Goal: Task Accomplishment & Management: Manage account settings

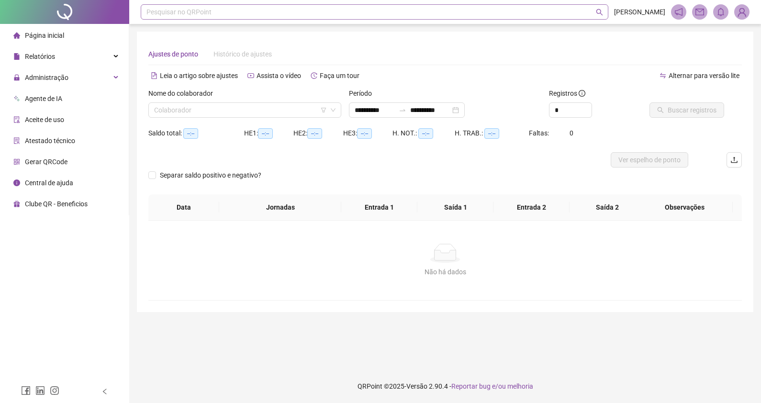
type input "**********"
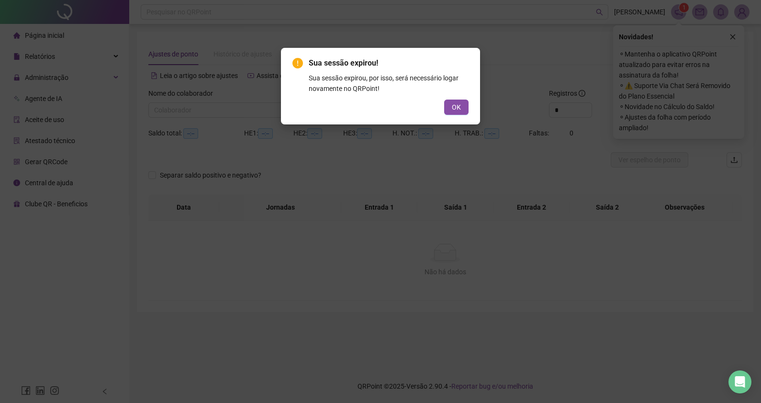
click at [453, 115] on div "Sua sessão expirou! Sua sessão expirou, por isso, será necessário logar novamen…" at bounding box center [380, 86] width 199 height 77
click at [454, 103] on span "OK" at bounding box center [456, 107] width 9 height 11
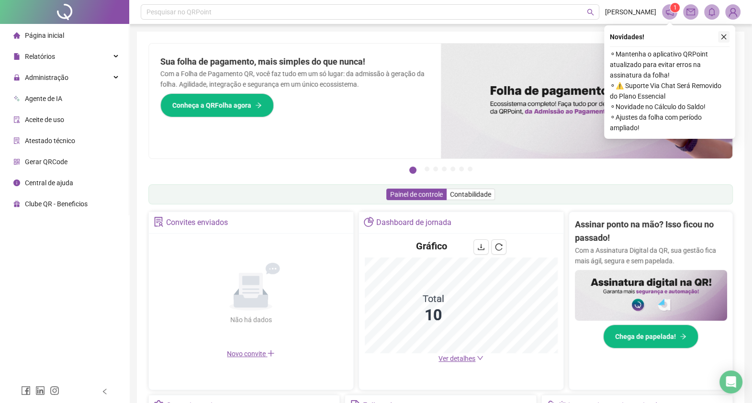
click at [727, 34] on button "button" at bounding box center [723, 36] width 11 height 11
click at [49, 78] on span "Administração" at bounding box center [47, 78] width 44 height 8
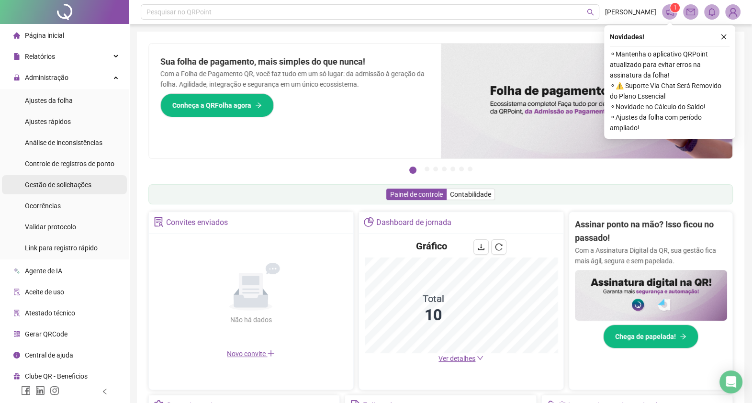
click at [69, 183] on span "Gestão de solicitações" at bounding box center [58, 185] width 67 height 8
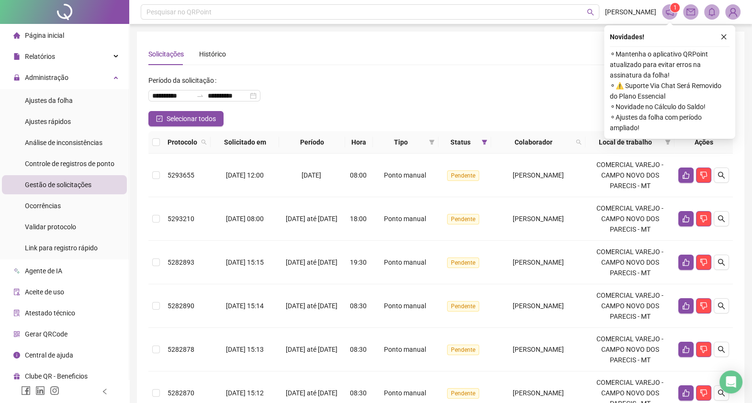
click at [151, 141] on th at bounding box center [155, 142] width 15 height 22
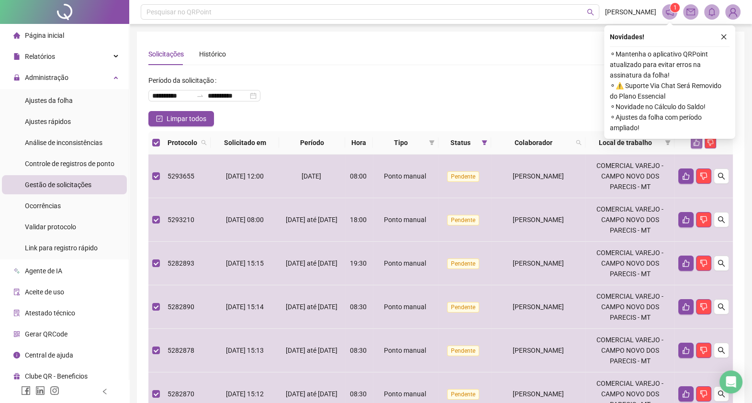
click at [697, 143] on icon "like" at bounding box center [696, 142] width 7 height 7
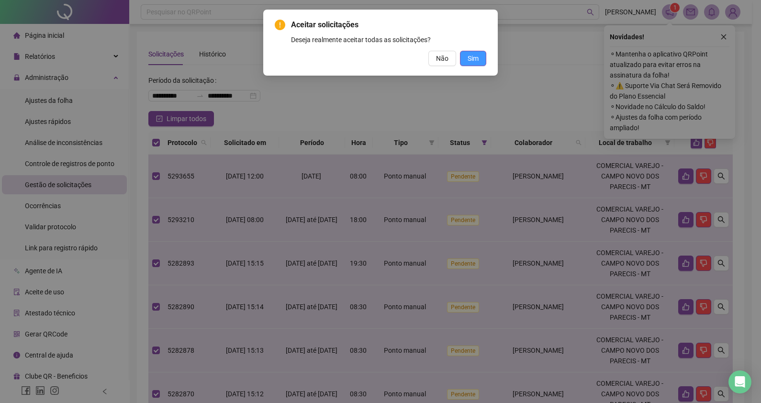
click at [466, 55] on button "Sim" at bounding box center [473, 58] width 26 height 15
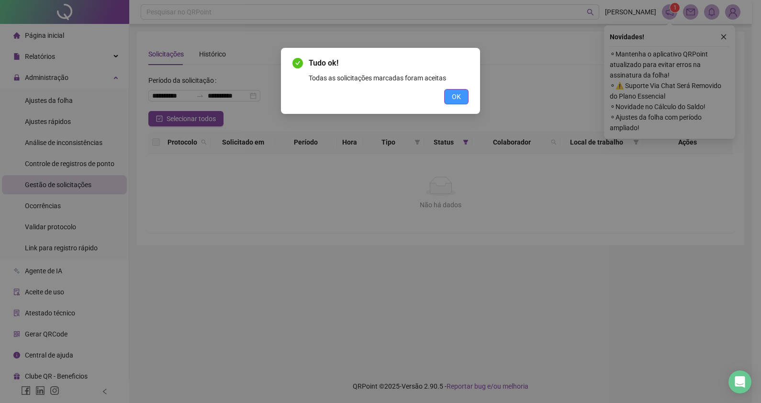
click at [460, 98] on span "OK" at bounding box center [456, 96] width 9 height 11
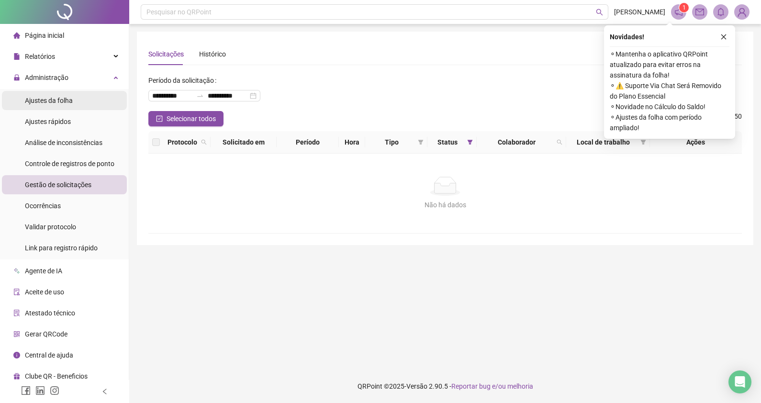
click at [68, 98] on span "Ajustes da folha" at bounding box center [49, 101] width 48 height 8
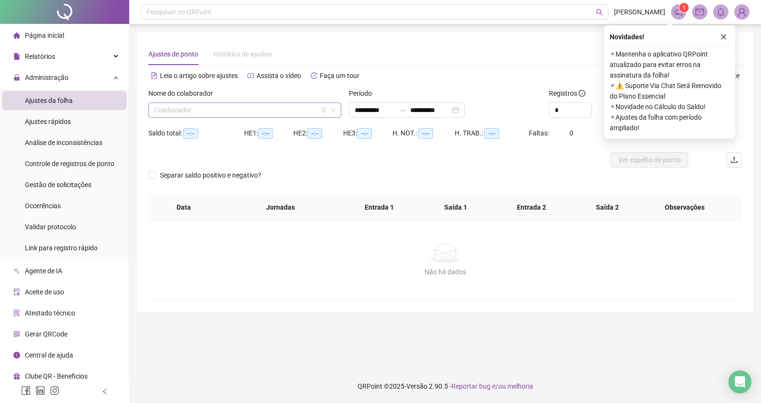
click at [240, 109] on input "search" at bounding box center [240, 110] width 173 height 14
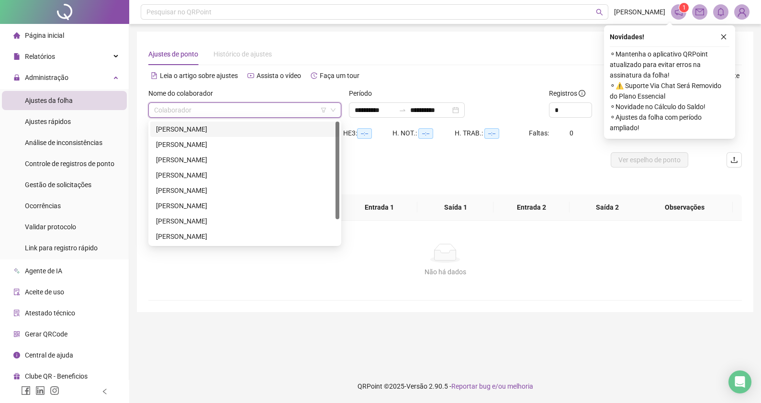
click at [210, 129] on div "ANA CLARA STEINBACH" at bounding box center [245, 129] width 178 height 11
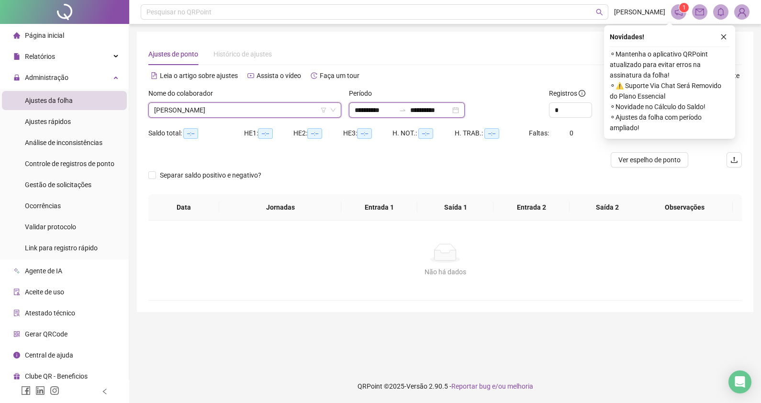
click at [388, 110] on input "**********" at bounding box center [375, 110] width 40 height 11
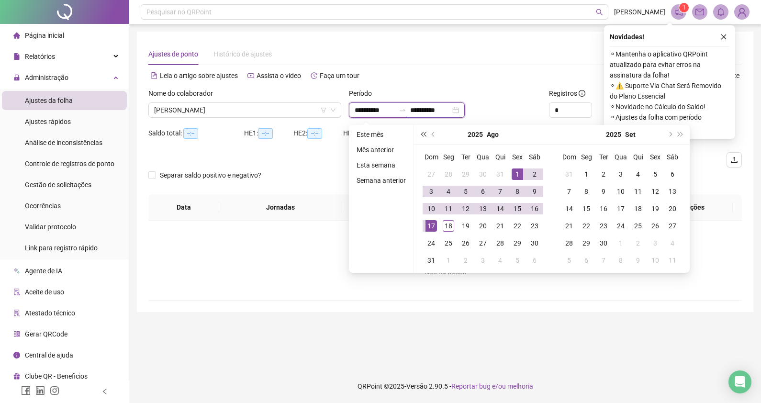
type input "**********"
click at [434, 135] on button "prev-year" at bounding box center [433, 134] width 11 height 19
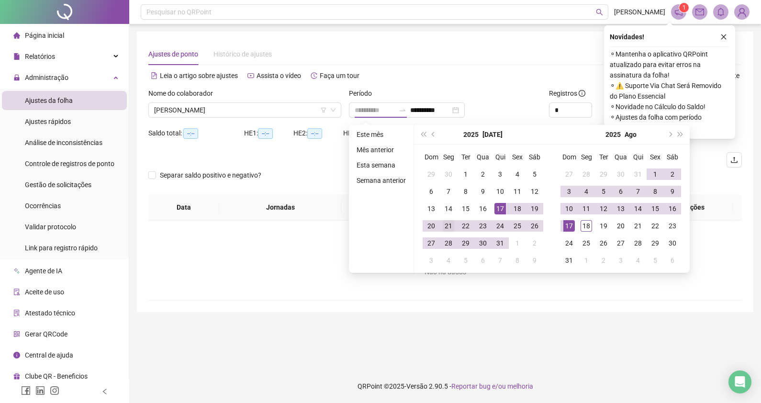
type input "**********"
click at [453, 228] on div "21" at bounding box center [448, 225] width 11 height 11
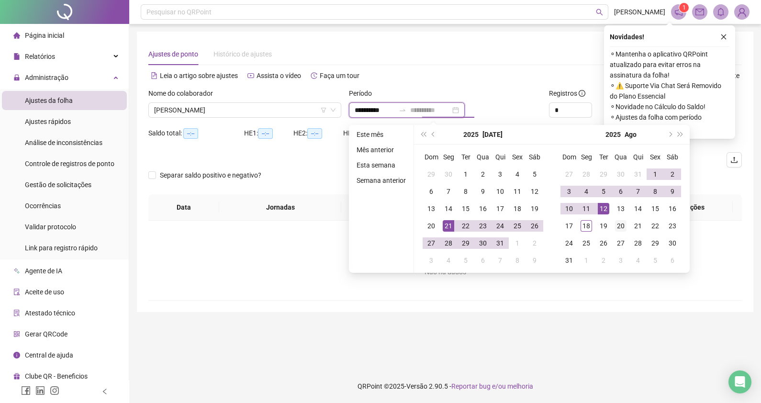
type input "**********"
click at [618, 224] on div "20" at bounding box center [620, 225] width 11 height 11
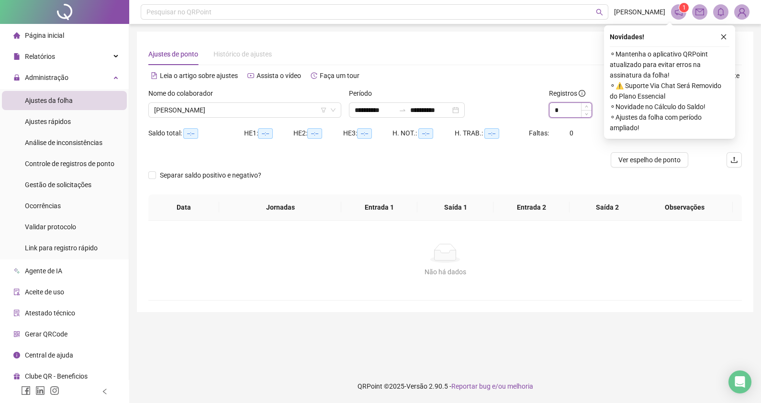
drag, startPoint x: 618, startPoint y: 224, endPoint x: 585, endPoint y: 108, distance: 120.7
click at [585, 108] on div "*" at bounding box center [570, 109] width 43 height 15
type input "*"
click at [586, 103] on span "Increase Value" at bounding box center [586, 107] width 11 height 9
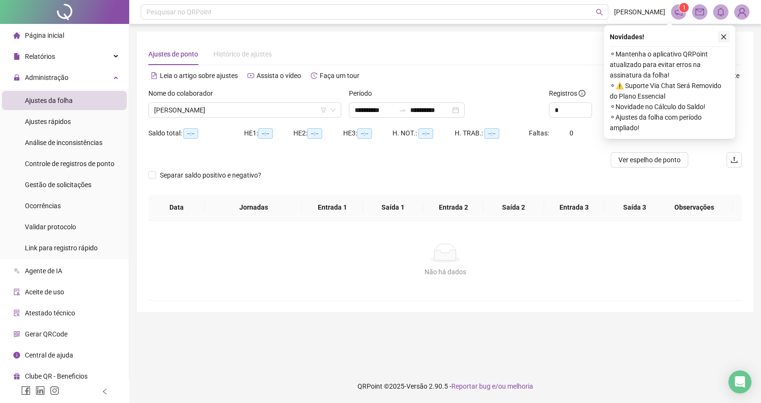
click at [725, 33] on icon "close" at bounding box center [723, 36] width 7 height 7
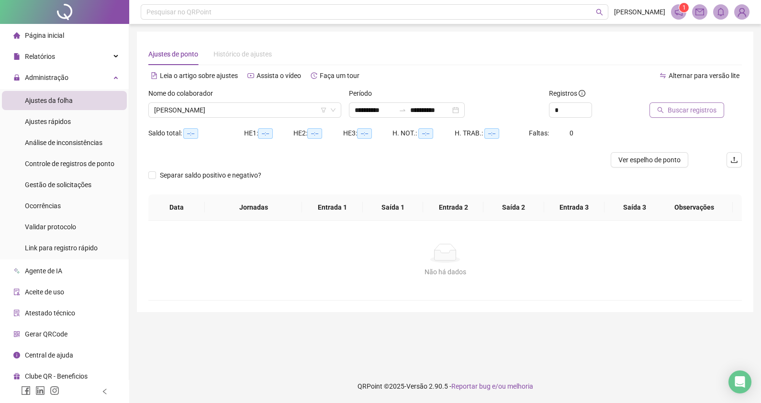
click at [701, 112] on span "Buscar registros" at bounding box center [691, 110] width 49 height 11
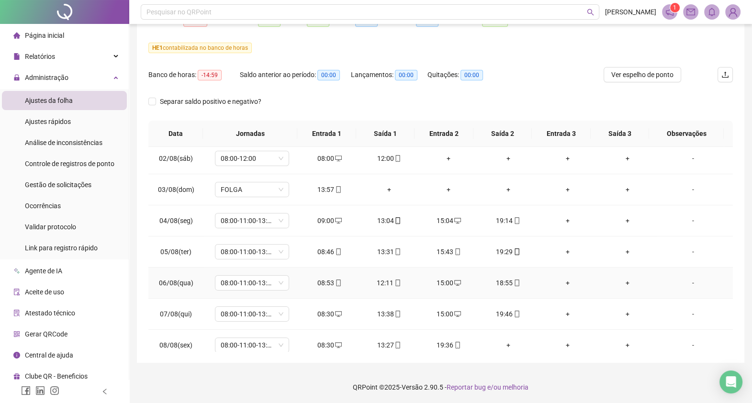
scroll to position [359, 0]
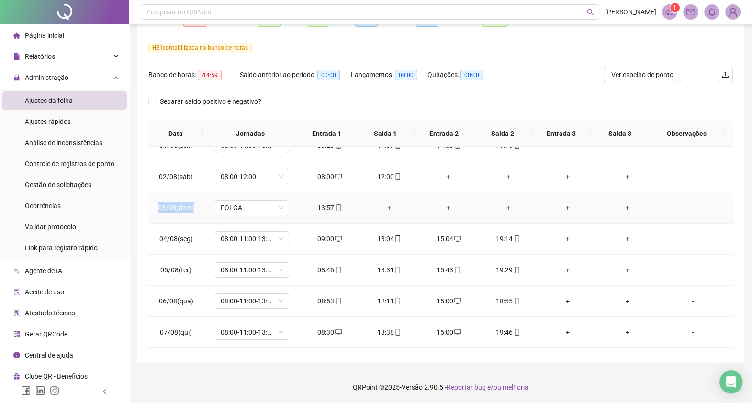
drag, startPoint x: 153, startPoint y: 206, endPoint x: 197, endPoint y: 205, distance: 43.6
click at [197, 205] on td "03/08(dom)" at bounding box center [176, 207] width 56 height 31
copy span "03/08(dom)"
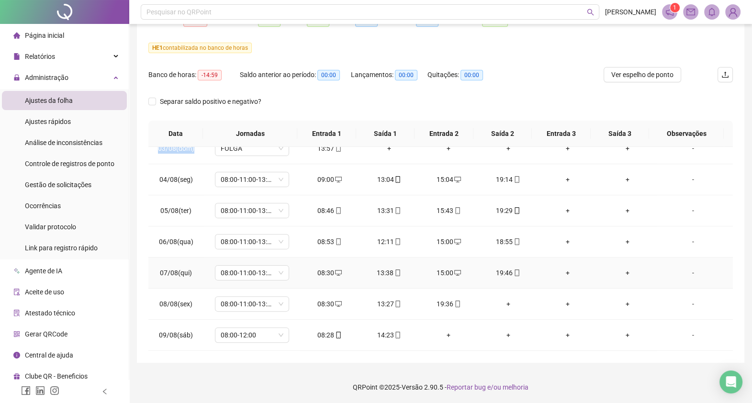
scroll to position [478, 0]
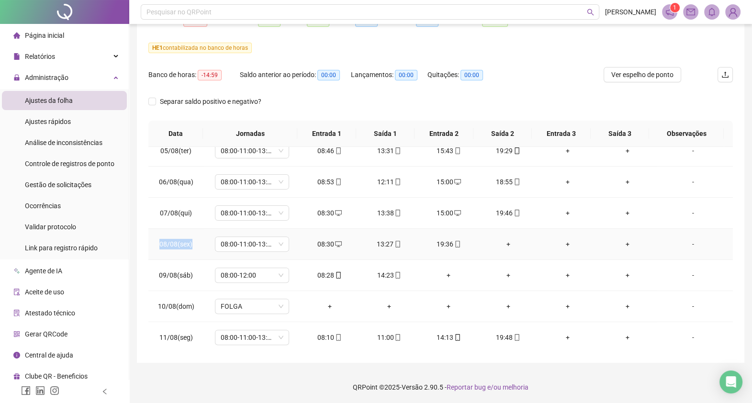
drag, startPoint x: 194, startPoint y: 241, endPoint x: 155, endPoint y: 243, distance: 38.8
click at [155, 243] on td "08/08(sex)" at bounding box center [176, 244] width 56 height 31
copy span "08/08(sex)"
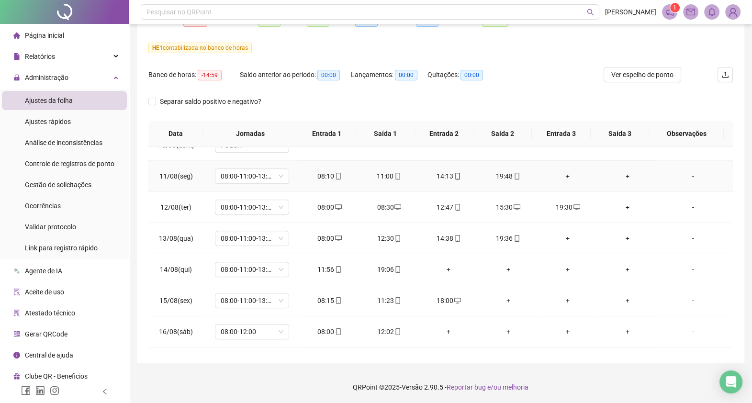
scroll to position [658, 0]
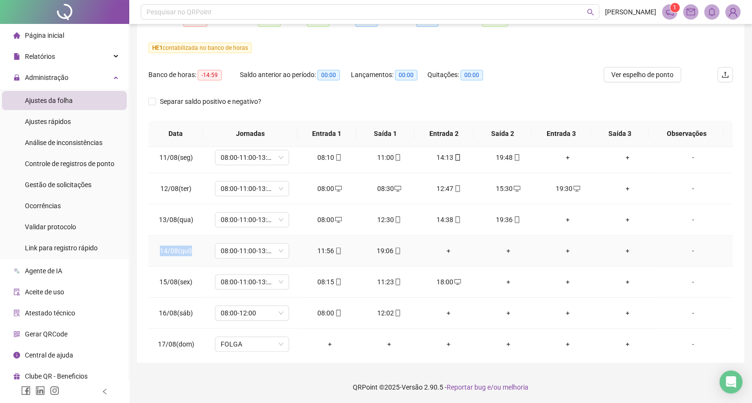
copy span "14/08(qui)"
drag, startPoint x: 196, startPoint y: 249, endPoint x: 160, endPoint y: 253, distance: 36.0
click at [160, 253] on td "14/08(qui)" at bounding box center [176, 250] width 56 height 31
copy span "14/08(qui)"
copy span "15/08(sex)"
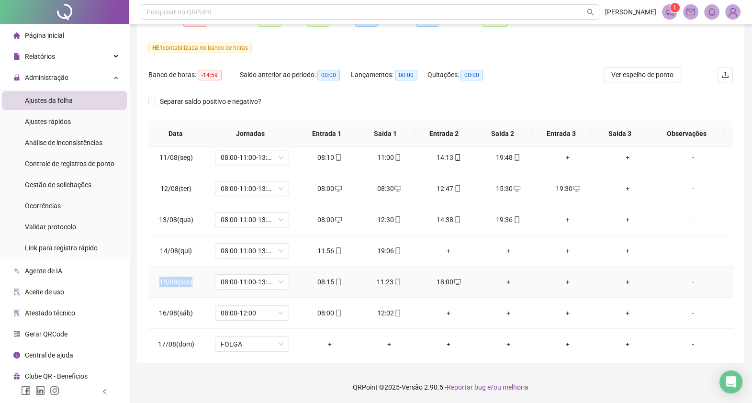
drag, startPoint x: 193, startPoint y: 280, endPoint x: 158, endPoint y: 281, distance: 35.4
click at [158, 281] on td "15/08(sex)" at bounding box center [176, 281] width 56 height 31
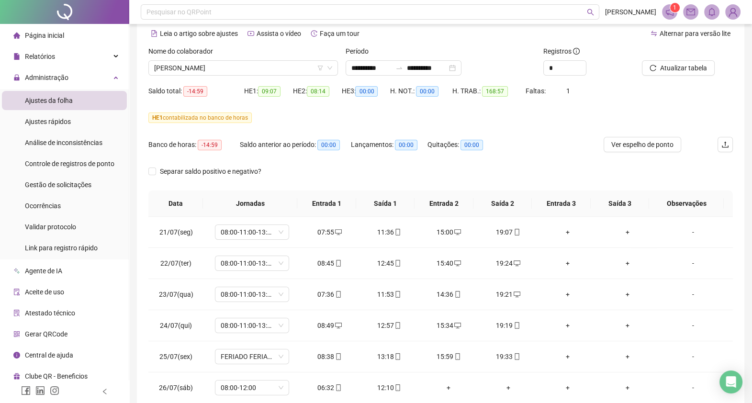
scroll to position [0, 0]
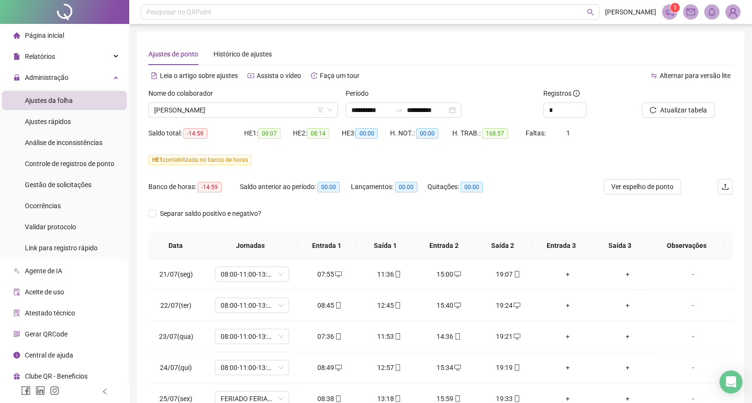
click at [218, 120] on div "Nome do colaborador ANA CLARA STEINBACH" at bounding box center [242, 106] width 197 height 37
click at [225, 115] on span "ANA CLARA STEINBACH" at bounding box center [243, 110] width 178 height 14
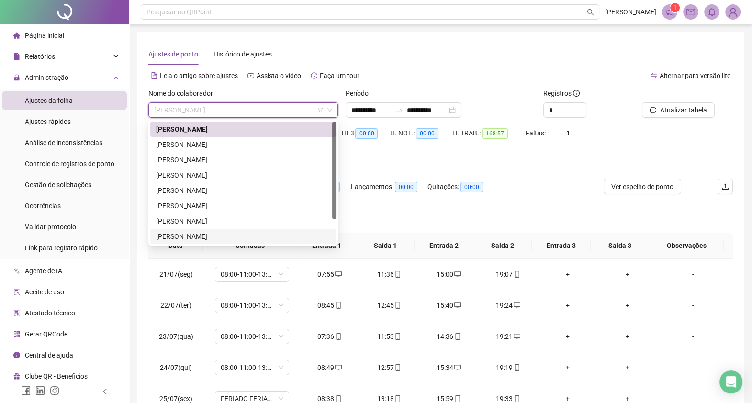
click at [210, 227] on div "SOLANGE MARTINS DE LIMA" at bounding box center [243, 220] width 186 height 15
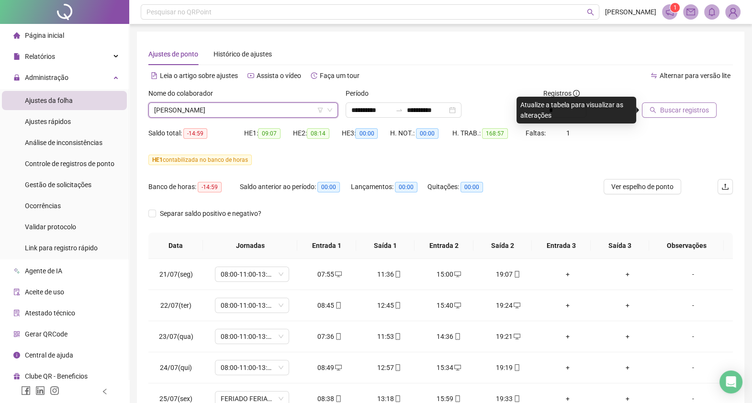
click at [688, 111] on span "Buscar registros" at bounding box center [684, 110] width 49 height 11
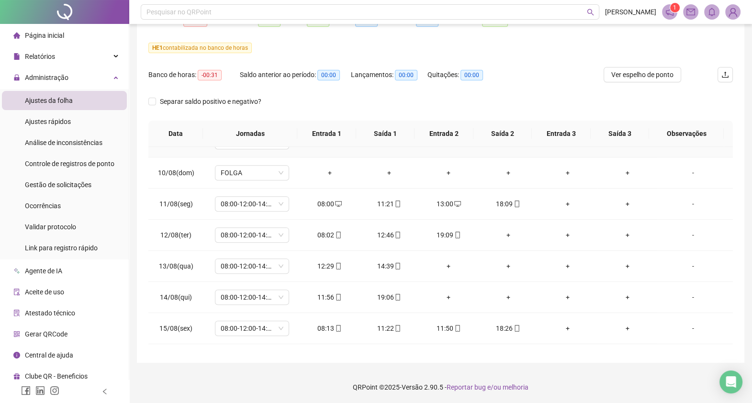
scroll to position [658, 0]
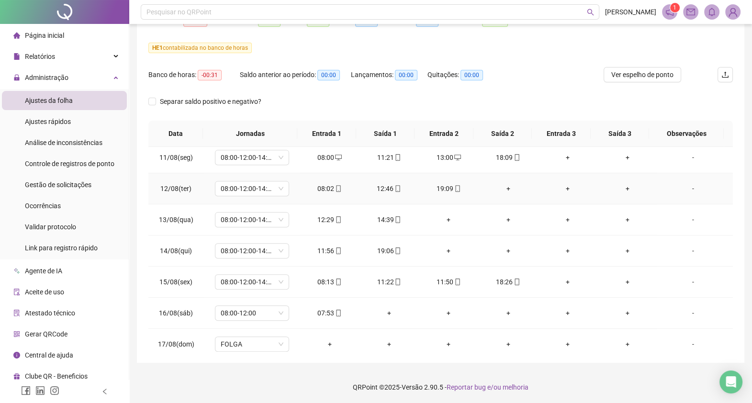
click at [502, 188] on div "+" at bounding box center [508, 188] width 44 height 11
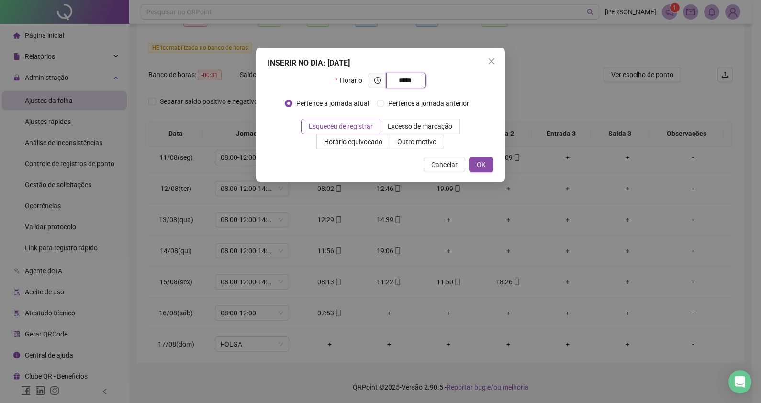
type input "*****"
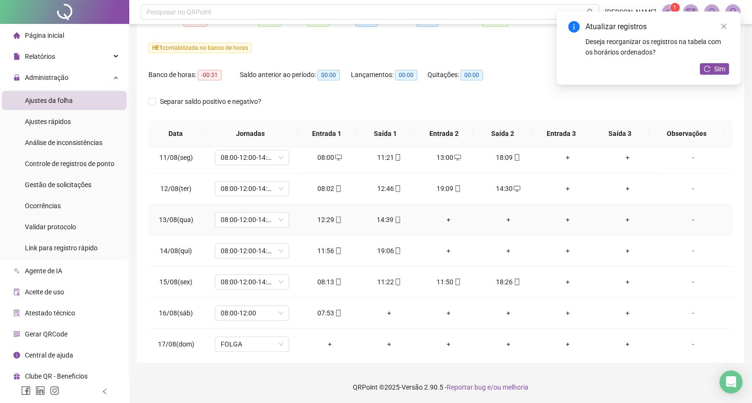
click at [444, 218] on div "+" at bounding box center [448, 219] width 44 height 11
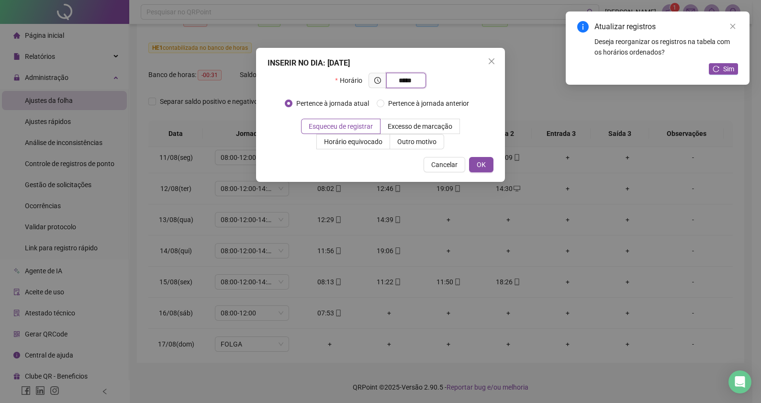
type input "*****"
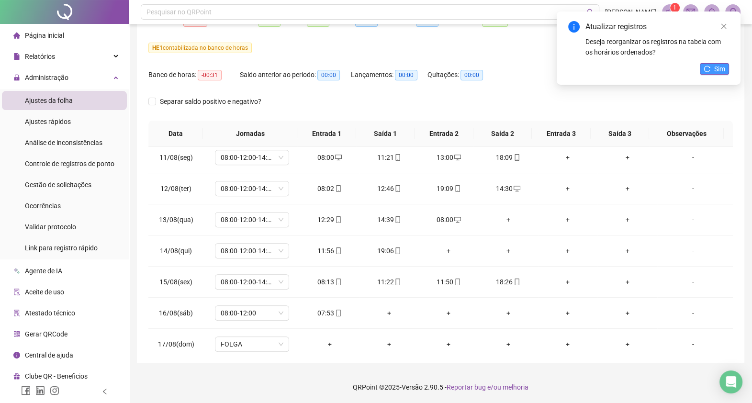
click at [713, 68] on button "Sim" at bounding box center [713, 68] width 29 height 11
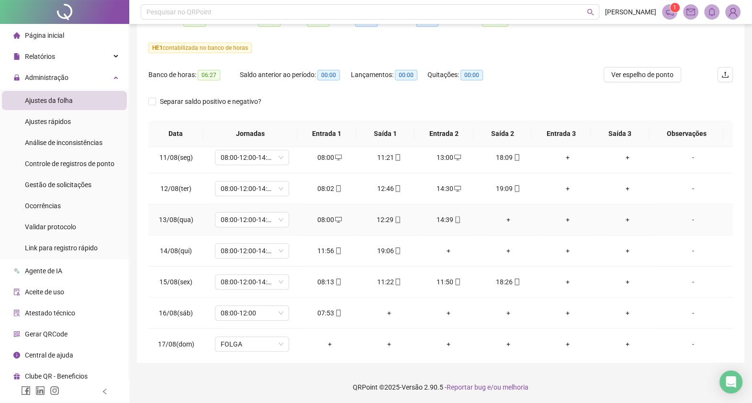
click at [504, 217] on div "+" at bounding box center [508, 219] width 44 height 11
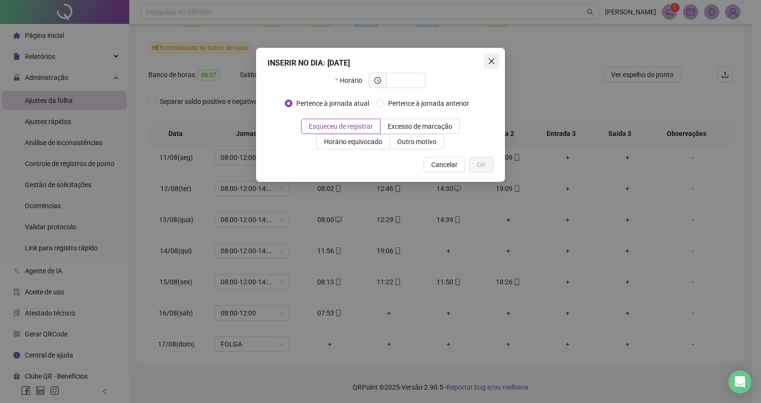
click at [490, 55] on button "Close" at bounding box center [491, 61] width 15 height 15
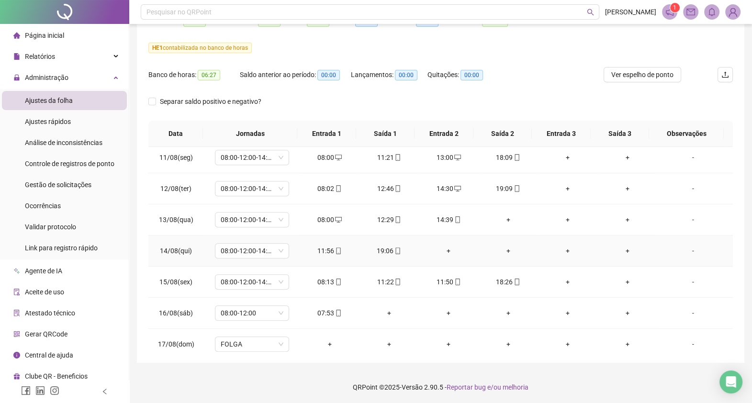
click at [440, 248] on div "+" at bounding box center [448, 250] width 44 height 11
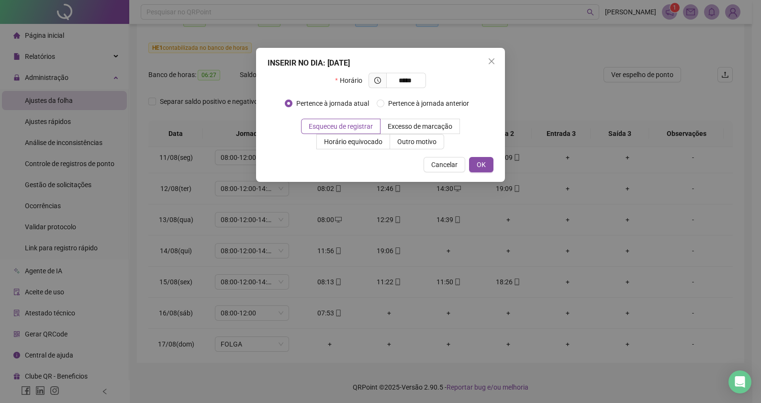
type input "*****"
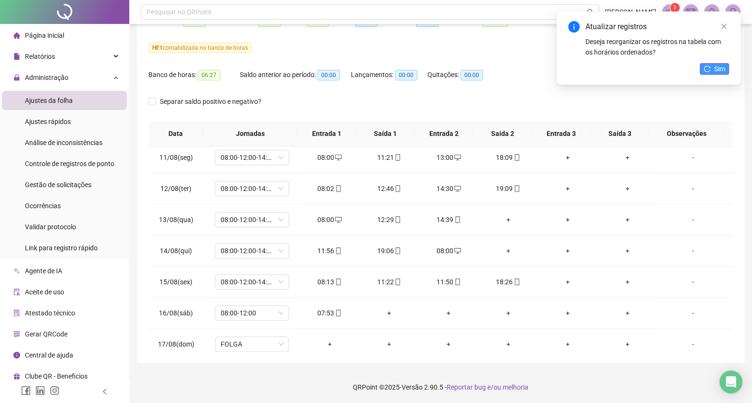
click at [709, 68] on icon "reload" at bounding box center [706, 69] width 7 height 7
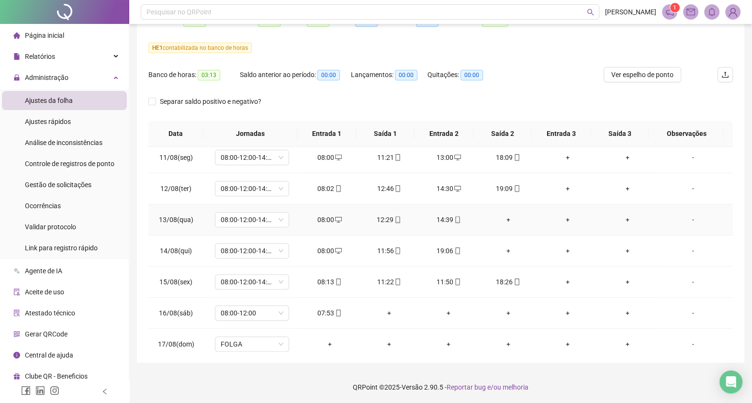
click at [538, 211] on td "+" at bounding box center [567, 219] width 59 height 31
